Goal: Task Accomplishment & Management: Use online tool/utility

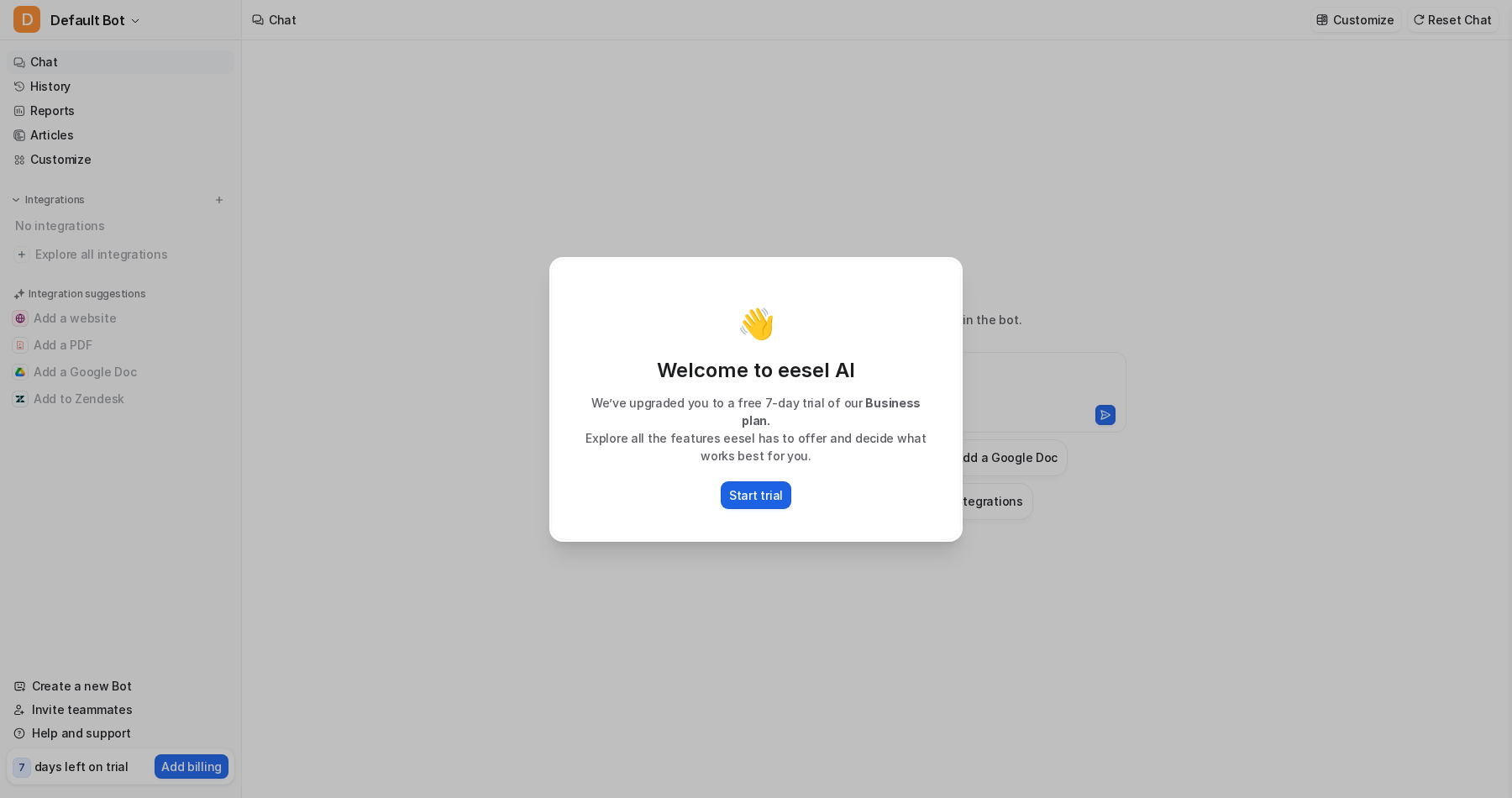
click at [761, 487] on p "Start trial" at bounding box center [756, 496] width 54 height 18
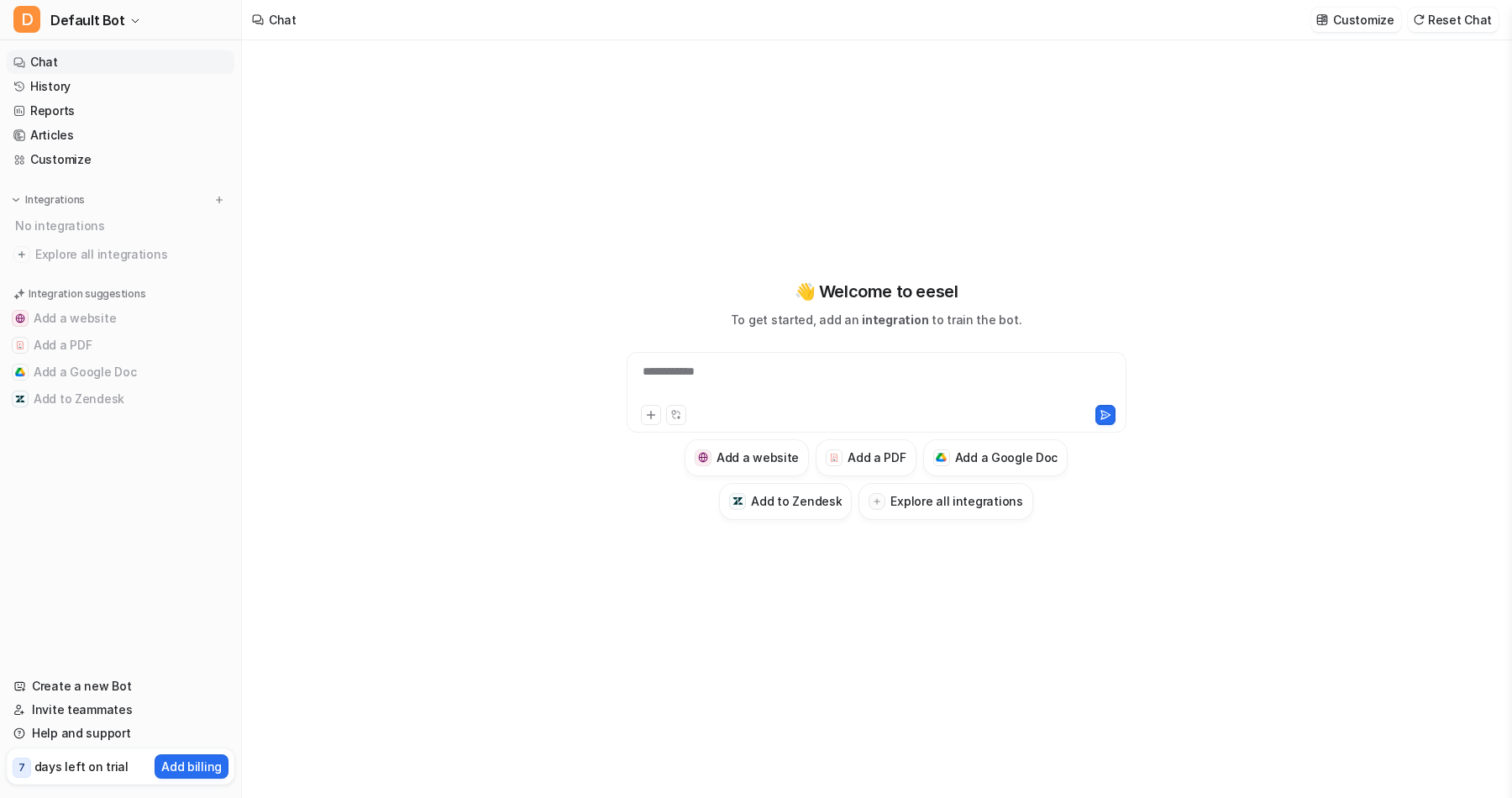
click at [43, 55] on link "Chat" at bounding box center [120, 62] width 227 height 23
click at [934, 504] on h3 "Explore all integrations" at bounding box center [956, 501] width 132 height 18
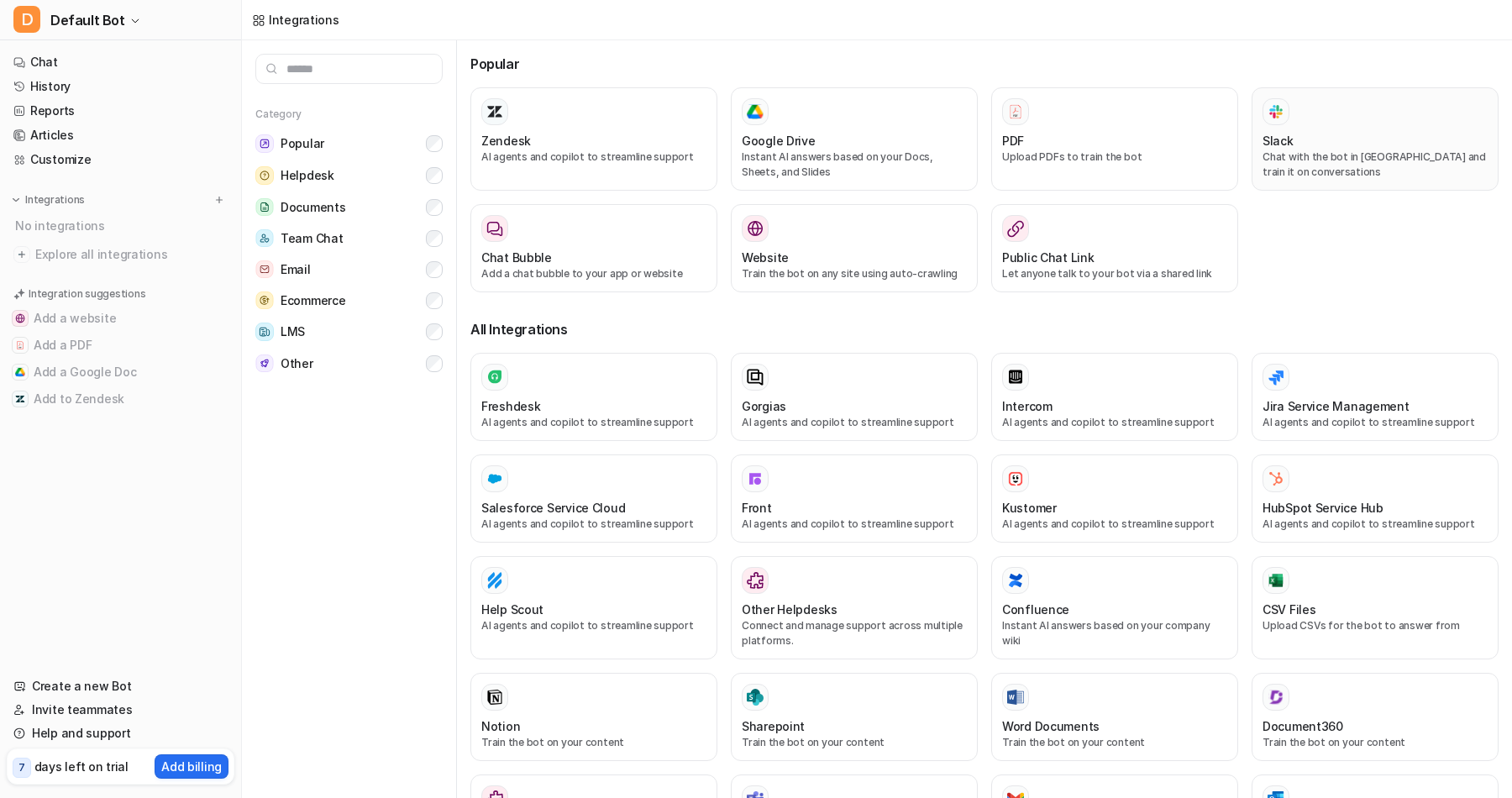
click at [1330, 135] on div "Slack" at bounding box center [1374, 141] width 225 height 18
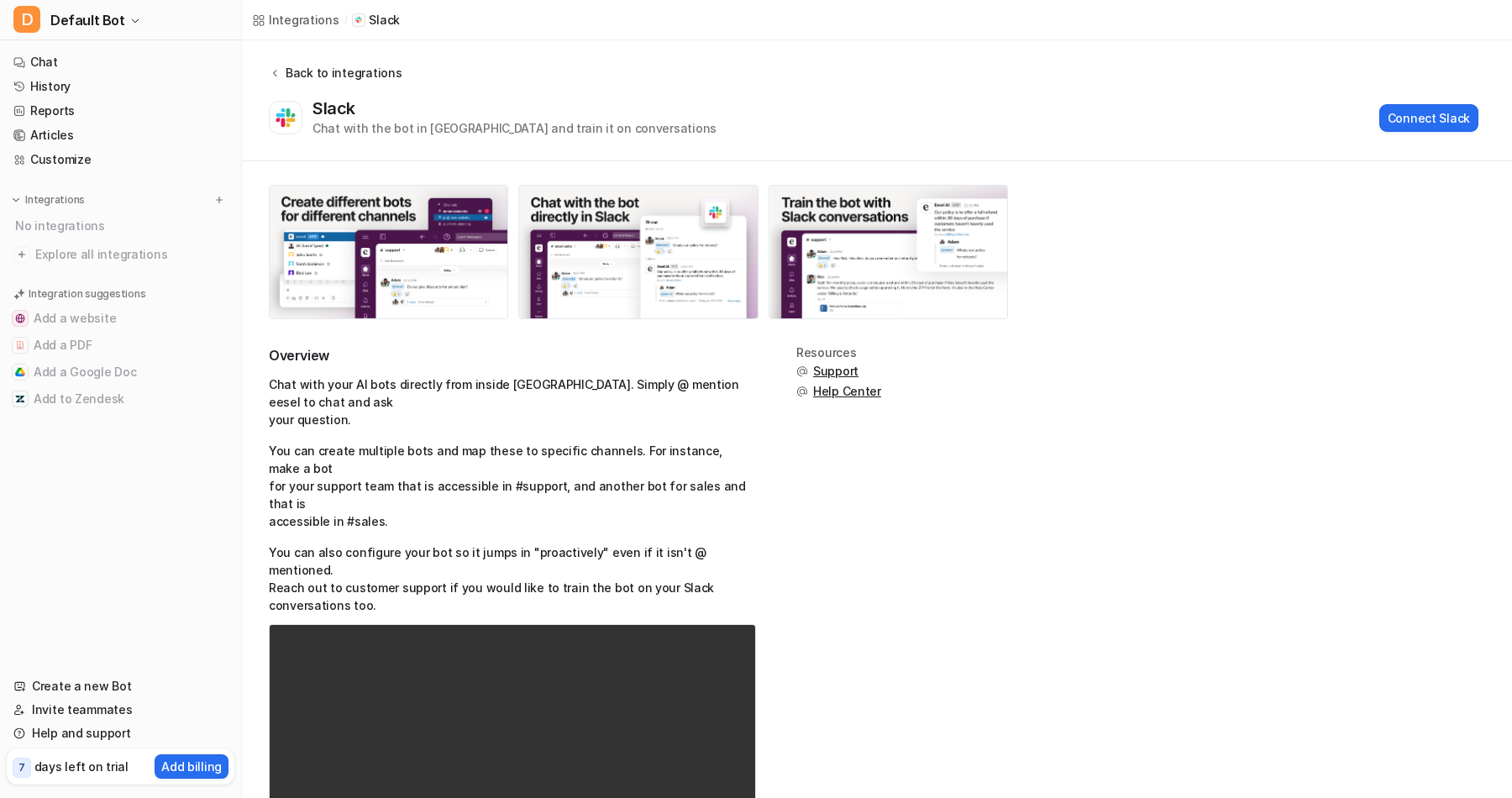
click at [289, 74] on div "Back to integrations" at bounding box center [341, 73] width 121 height 18
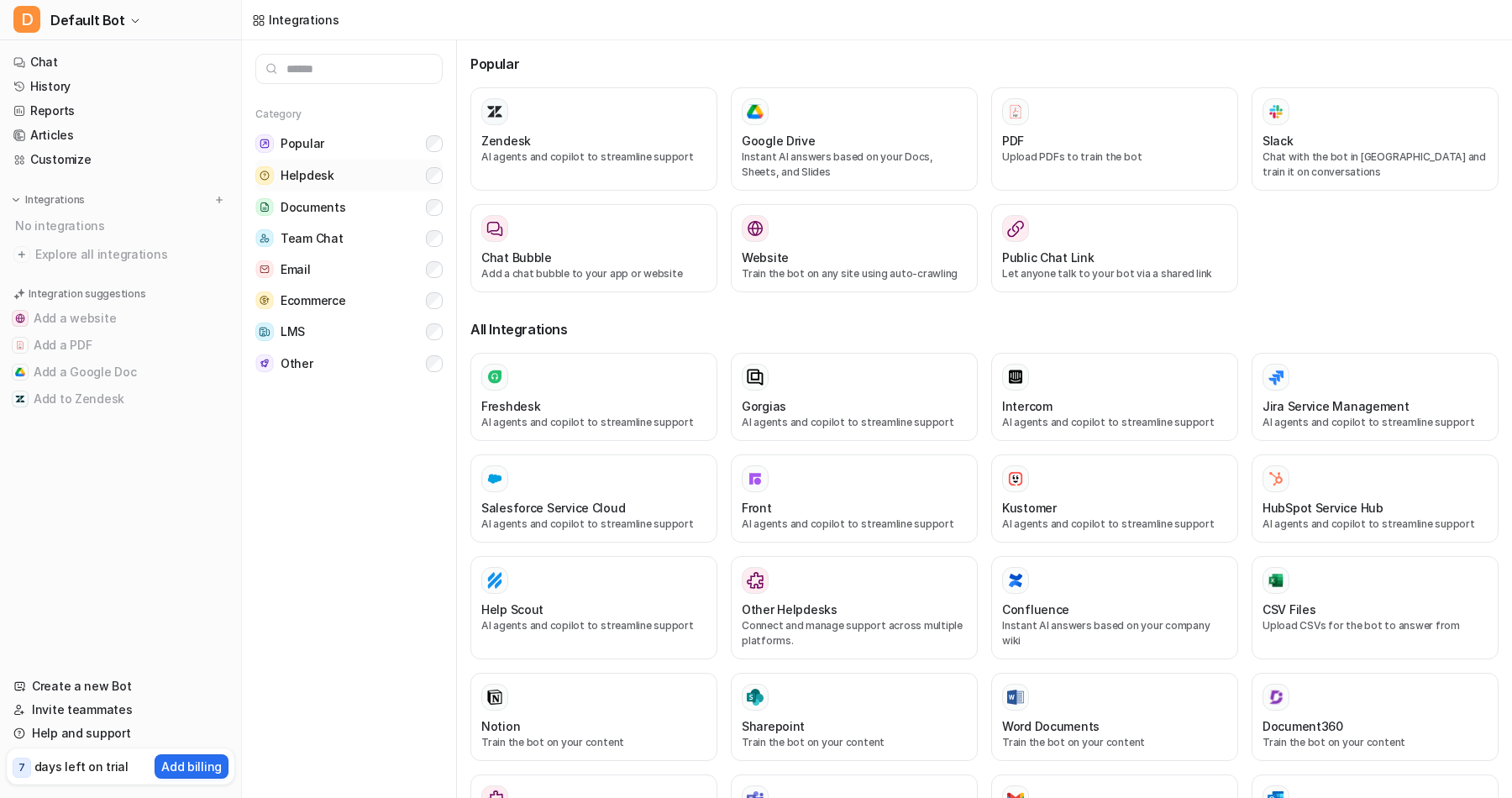
click at [327, 175] on span "Helpdesk" at bounding box center [308, 175] width 54 height 17
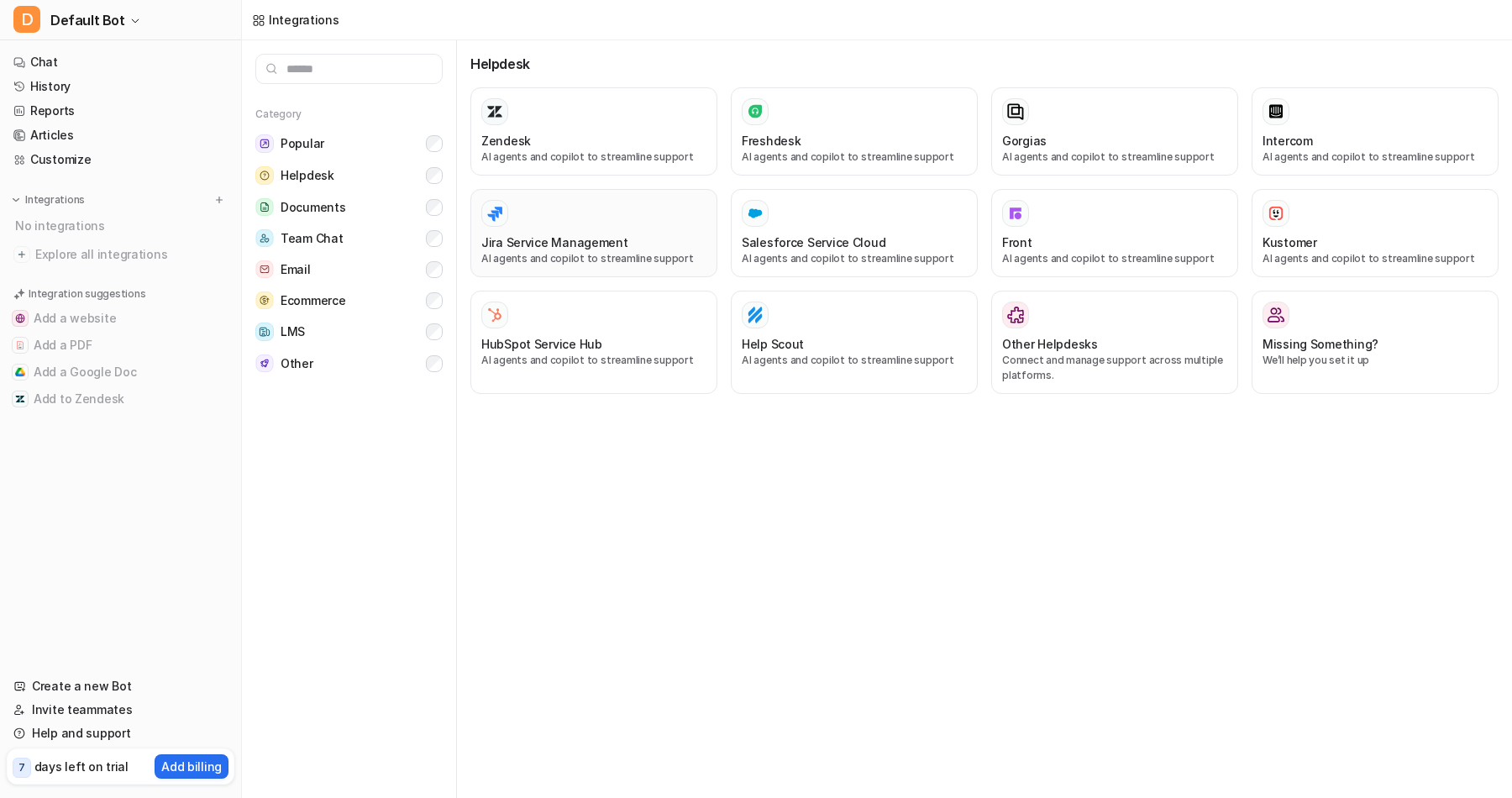
click at [570, 225] on div at bounding box center [593, 213] width 225 height 27
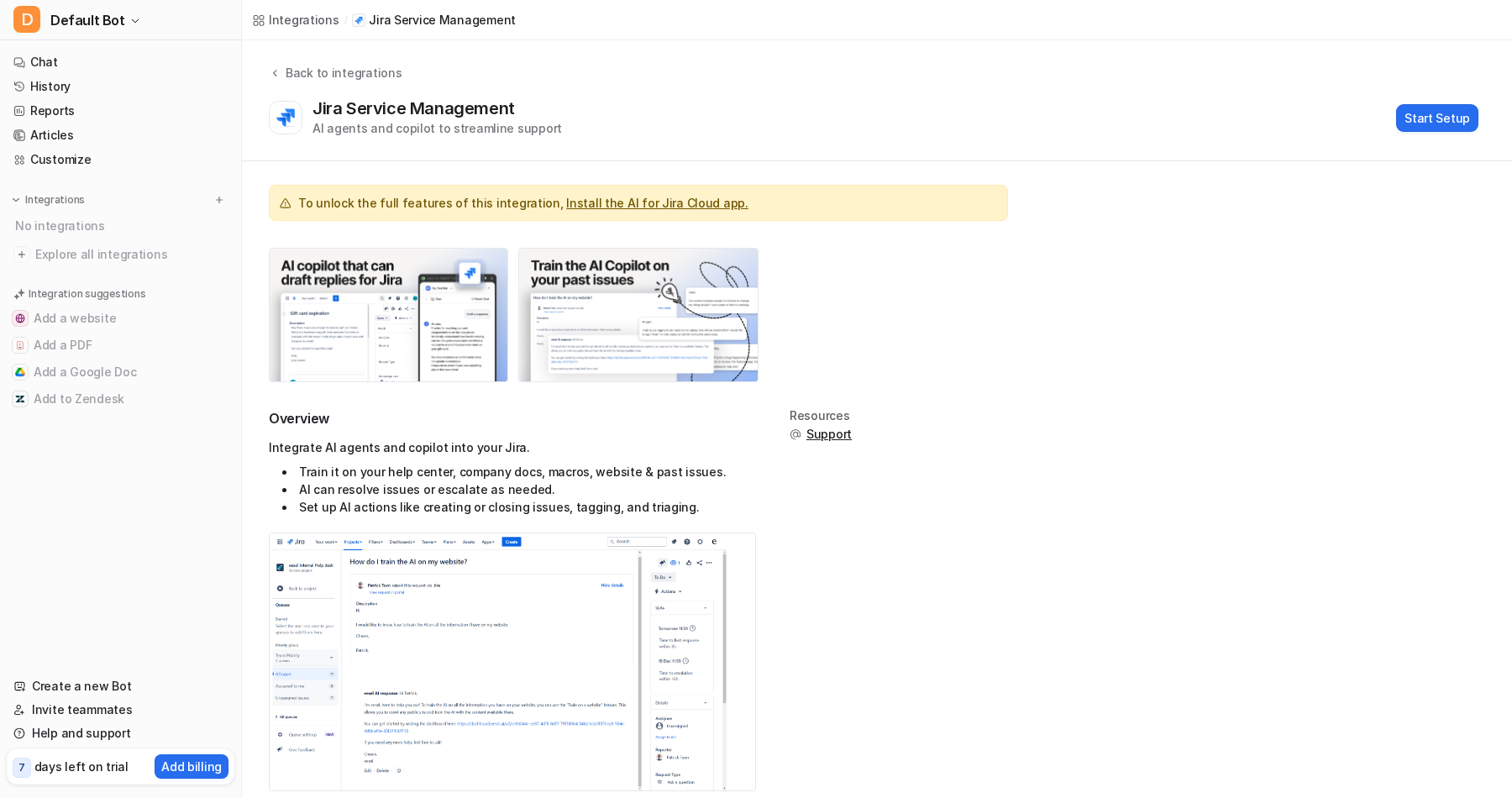
scroll to position [36, 0]
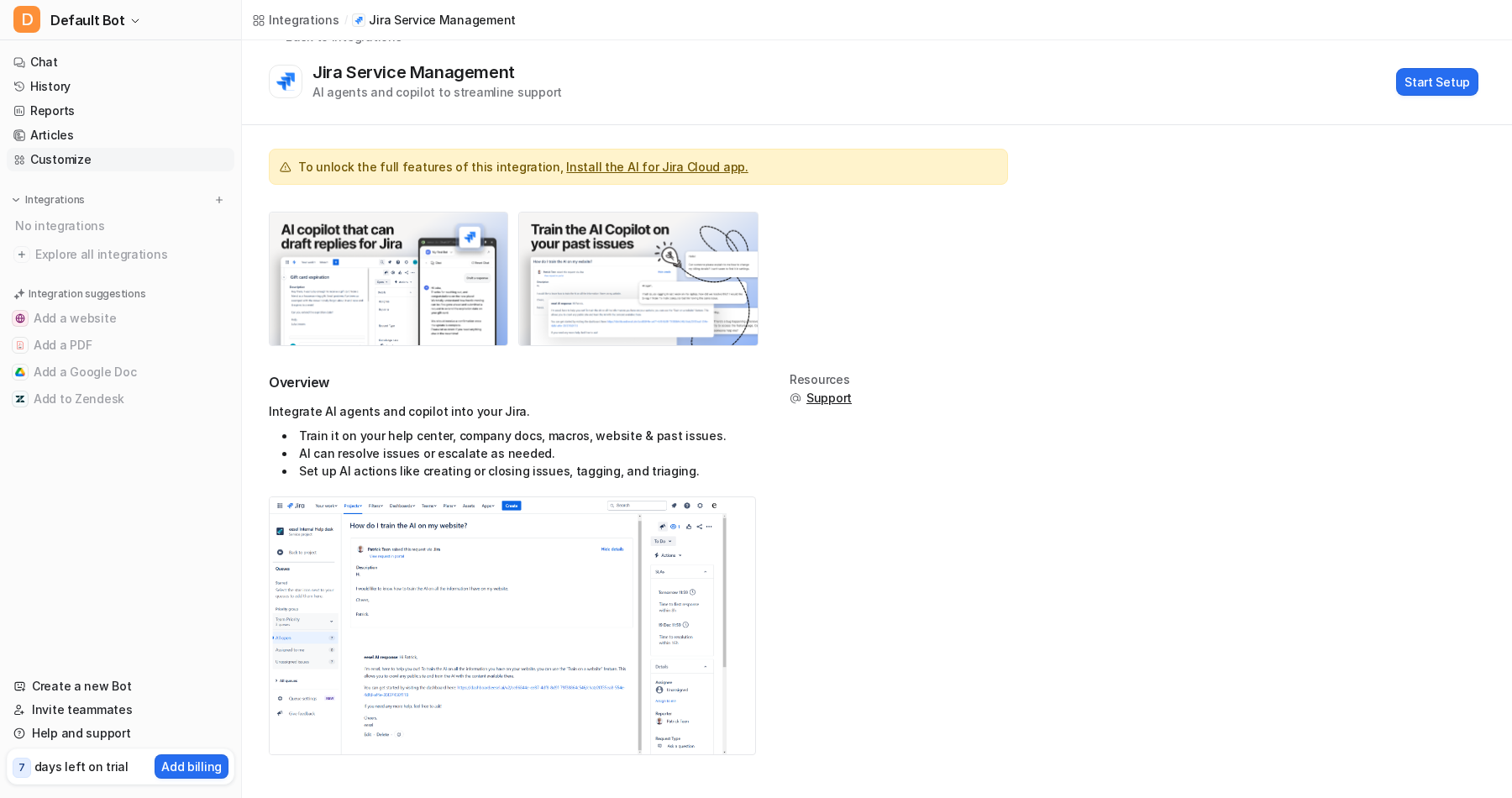
click at [75, 165] on link "Customize" at bounding box center [120, 160] width 227 height 23
